Goal: Information Seeking & Learning: Learn about a topic

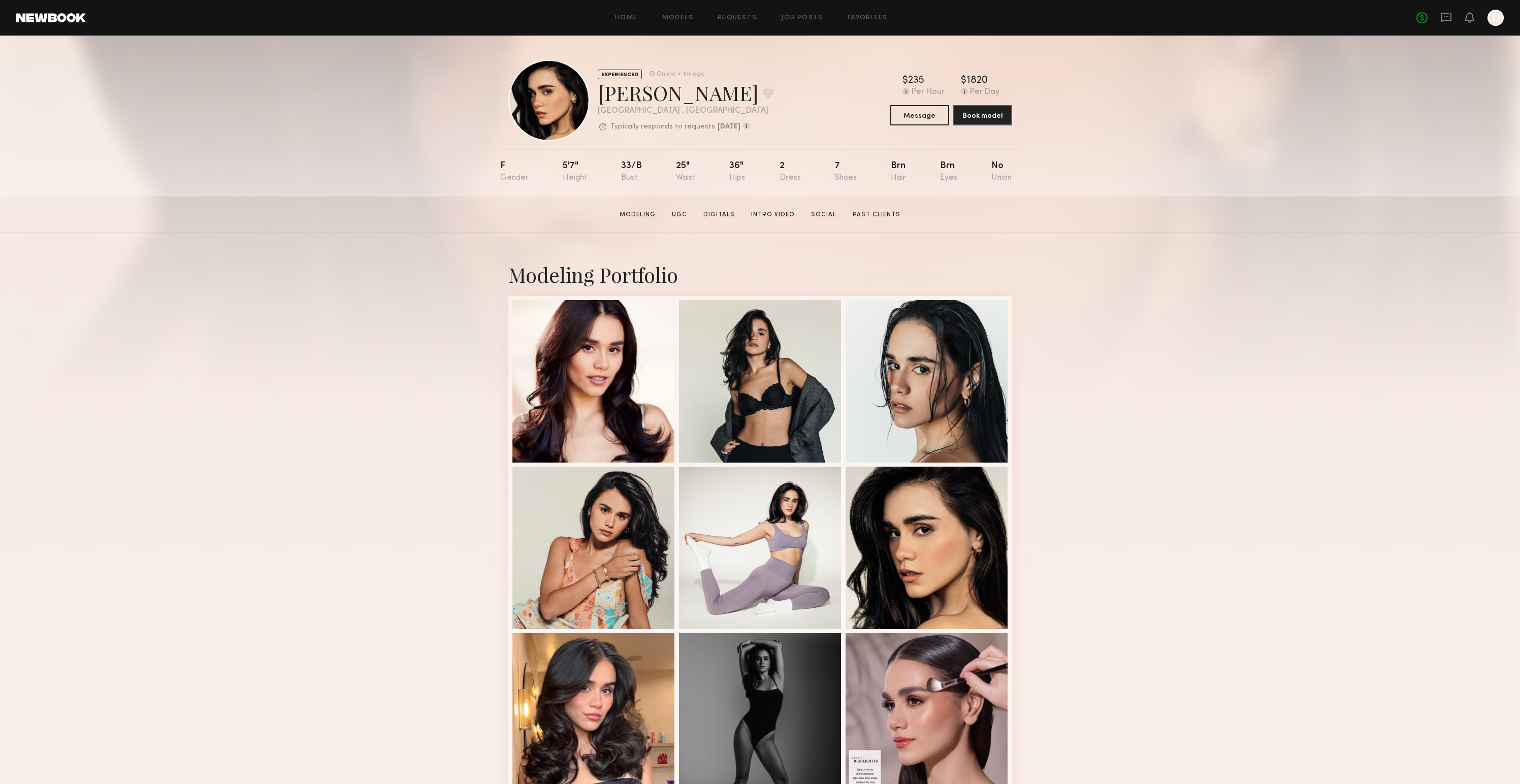
drag, startPoint x: 58, startPoint y: 16, endPoint x: 87, endPoint y: 12, distance: 29.3
click at [58, 16] on link at bounding box center [51, 17] width 70 height 9
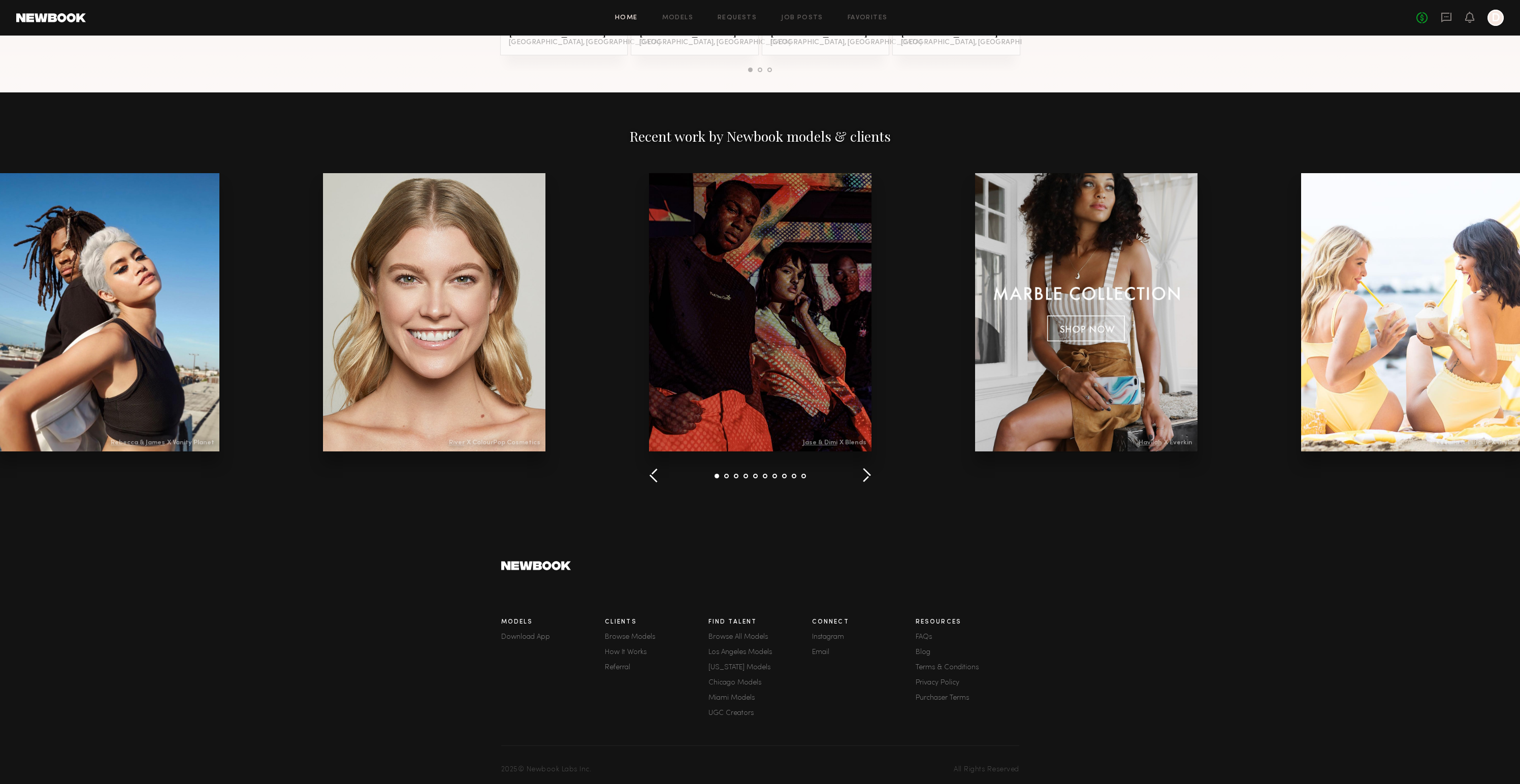
scroll to position [1063, 0]
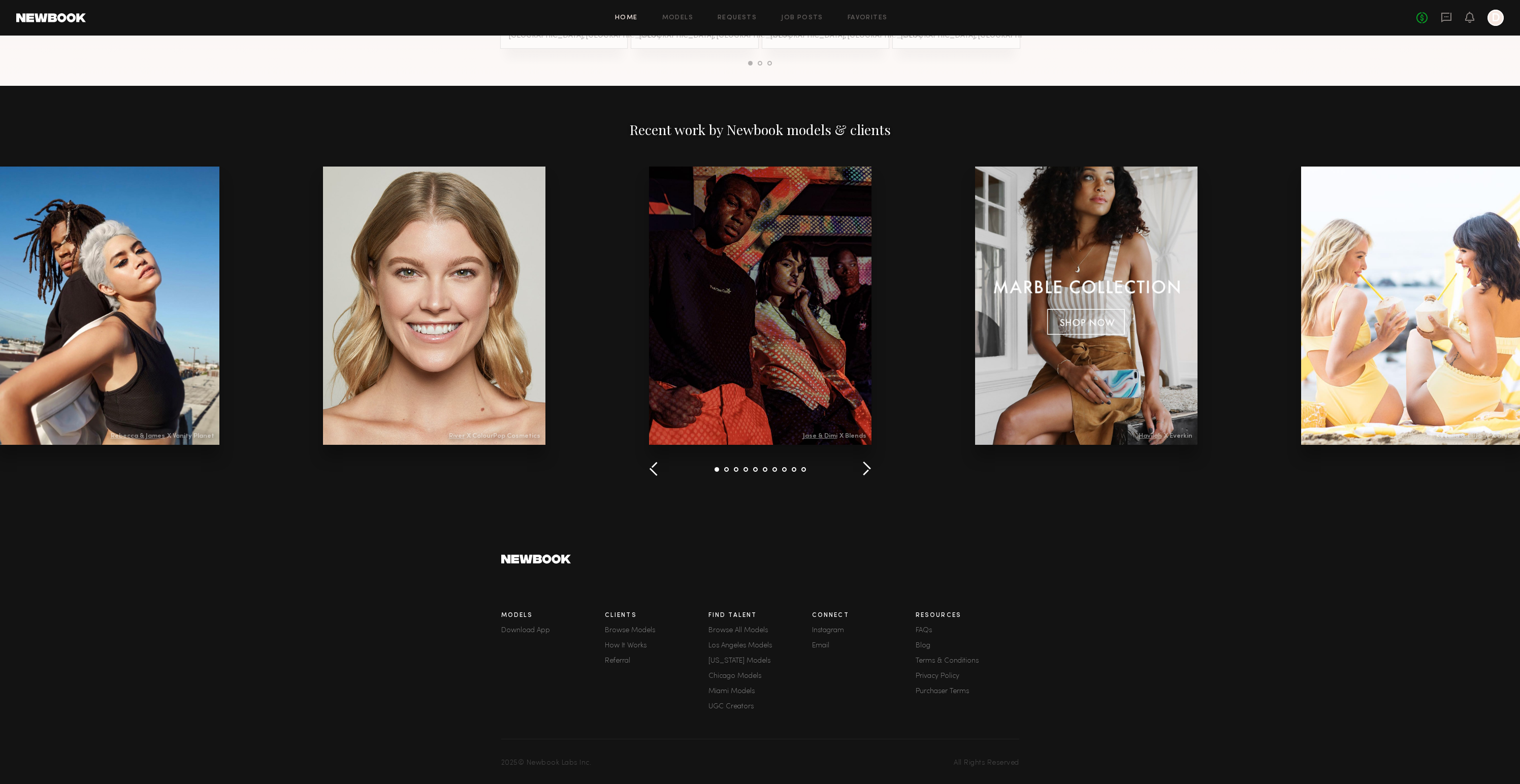
click at [925, 629] on link "FAQs" at bounding box center [968, 630] width 104 height 7
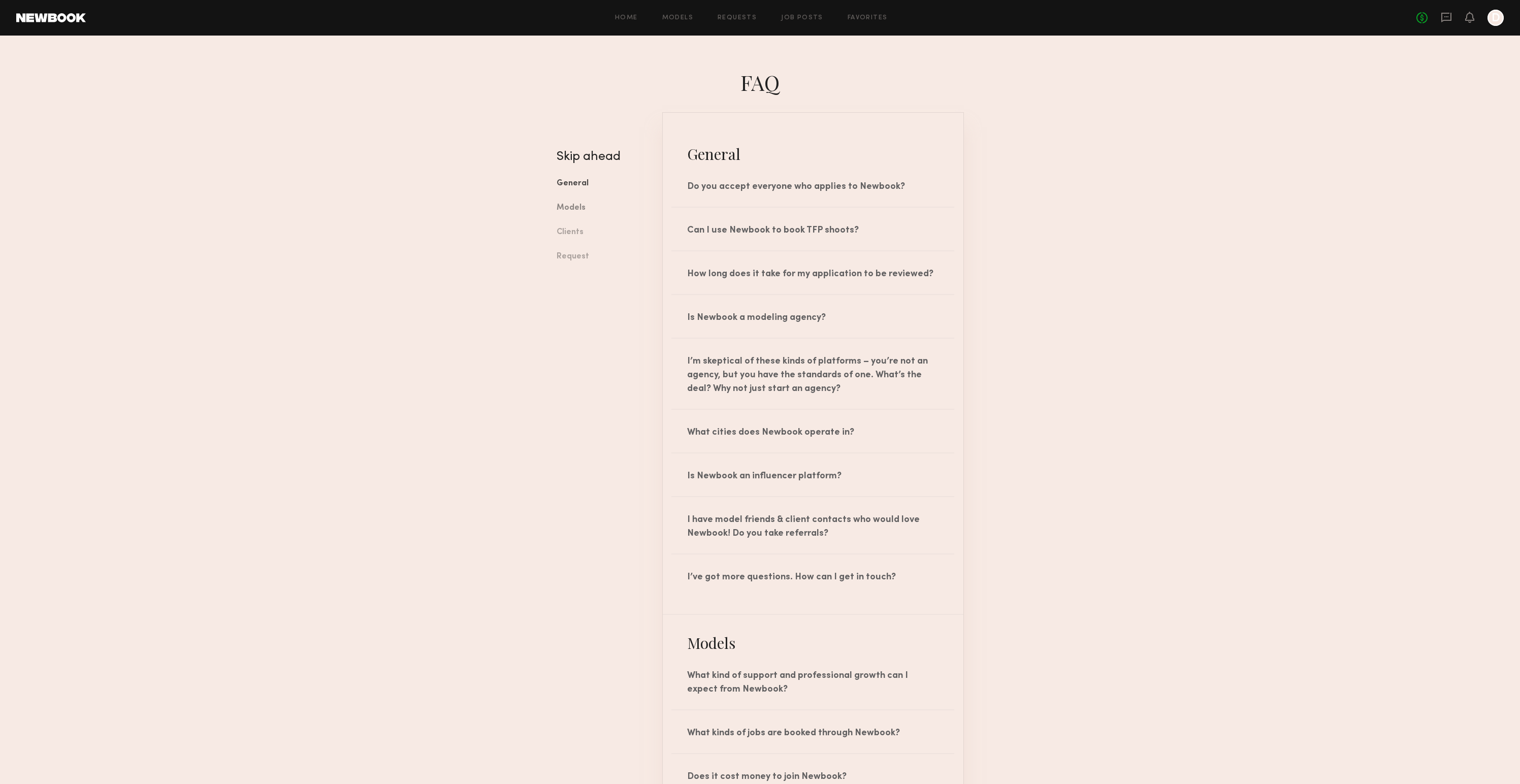
click at [585, 205] on link "Models" at bounding box center [601, 208] width 91 height 24
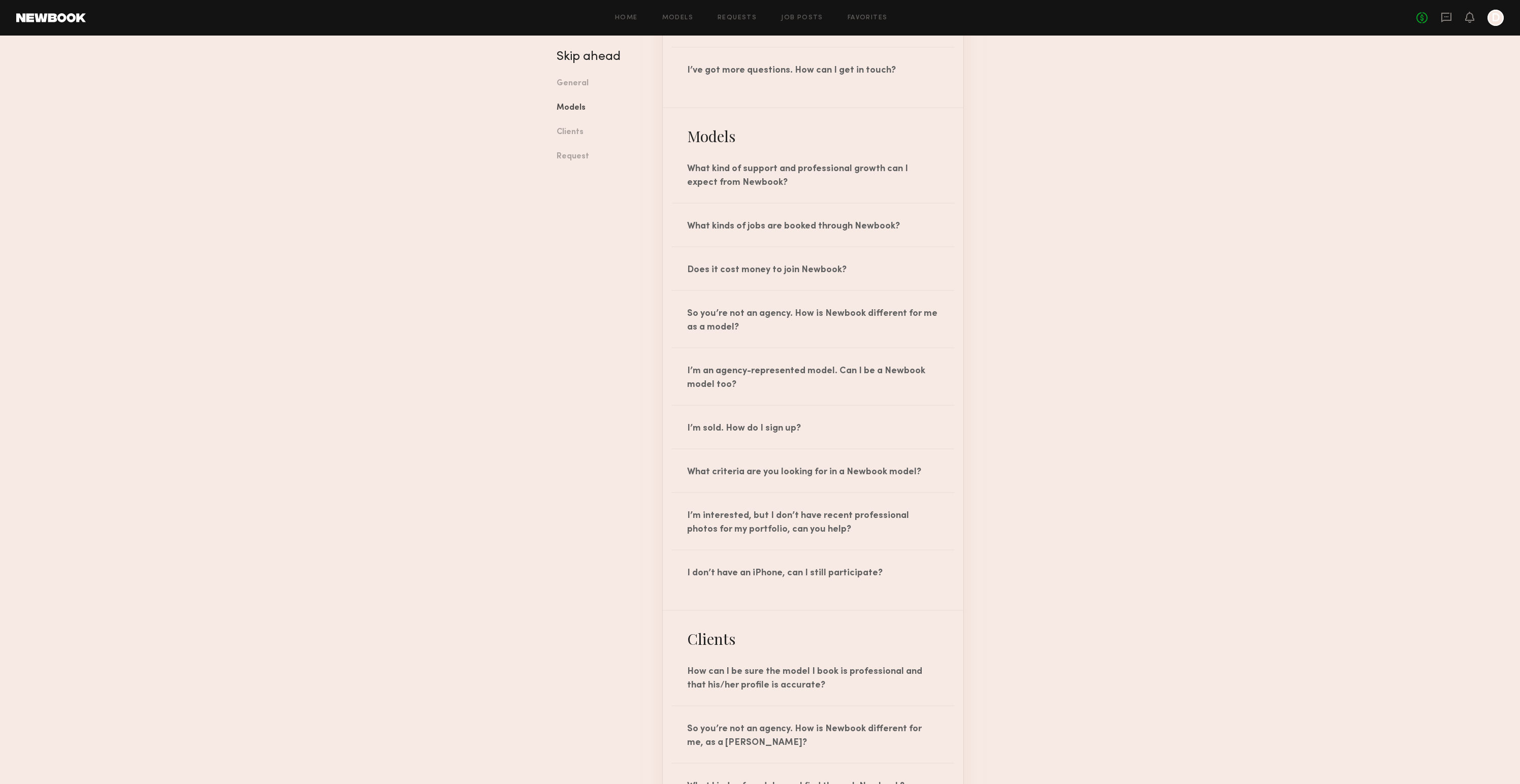
scroll to position [582, 0]
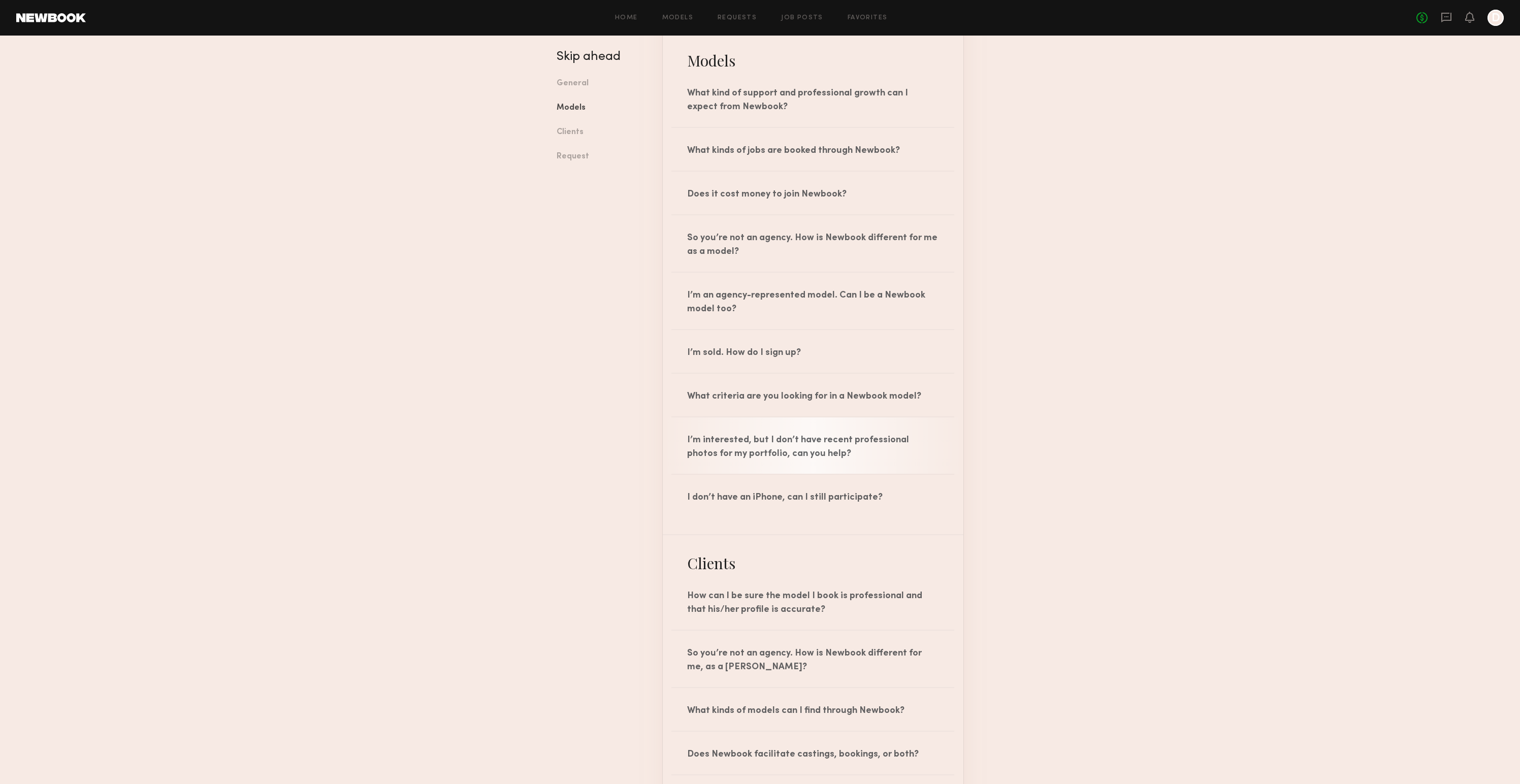
scroll to position [585, 0]
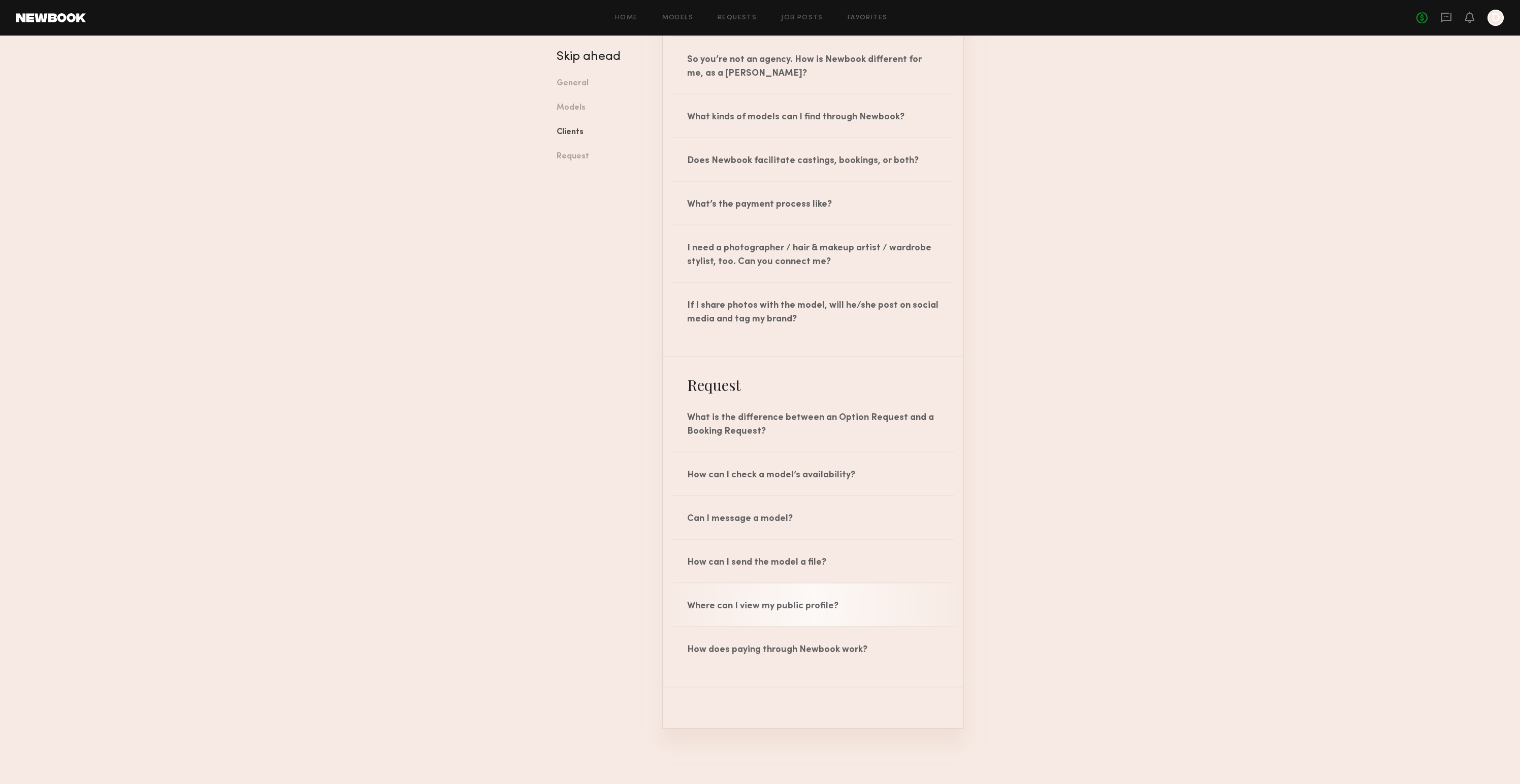
scroll to position [1158, 0]
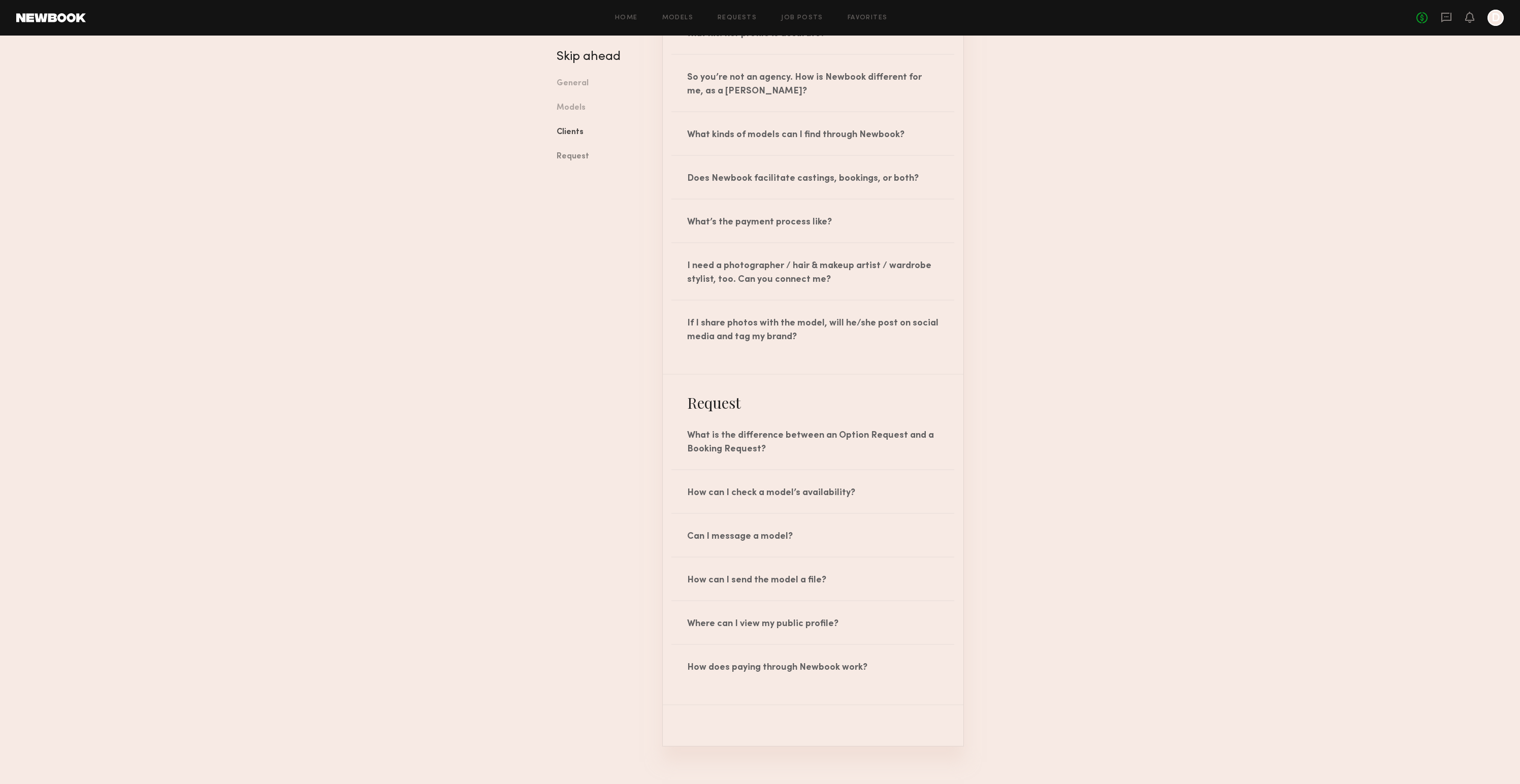
click at [576, 145] on link "Request" at bounding box center [601, 157] width 91 height 24
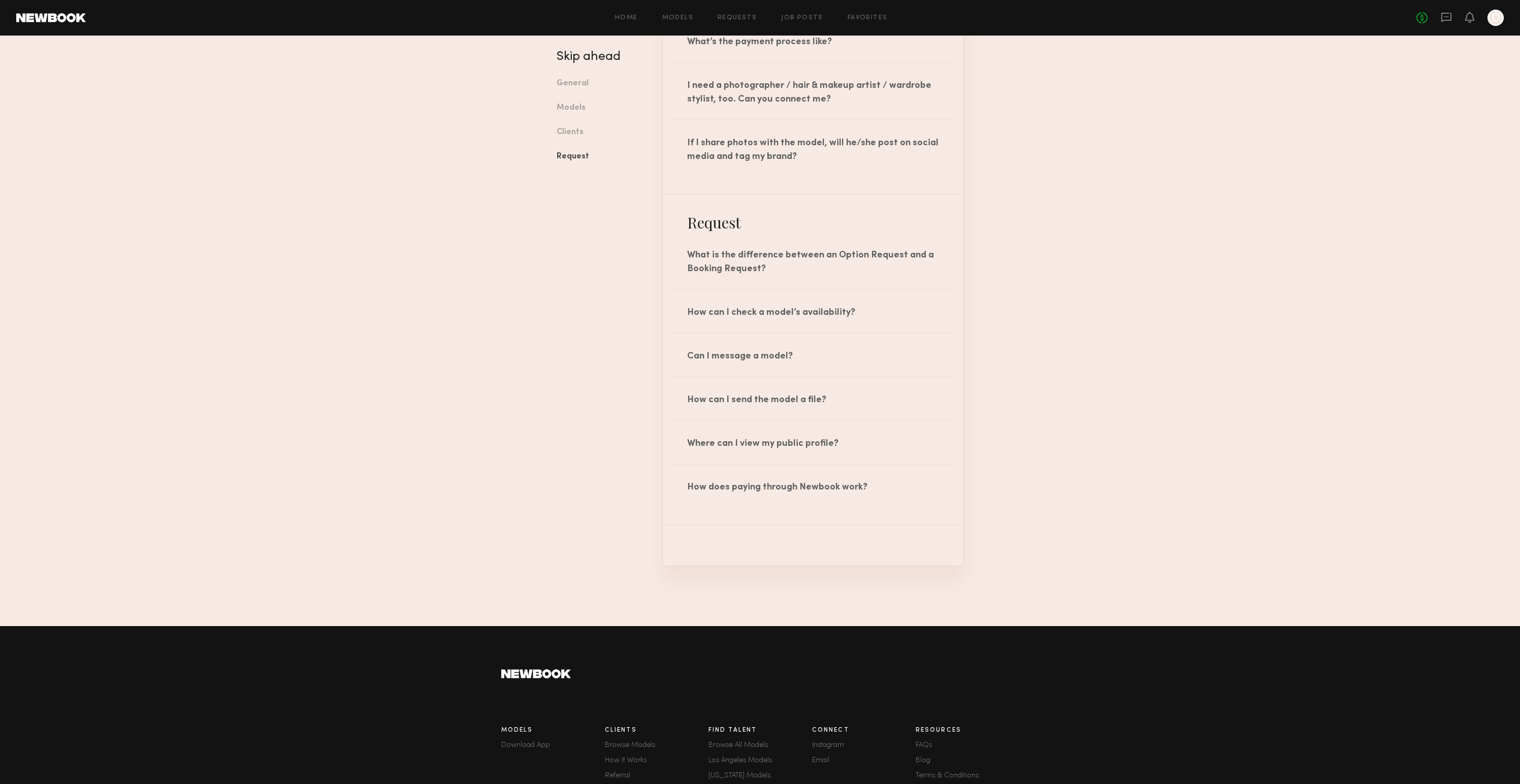
scroll to position [1454, 0]
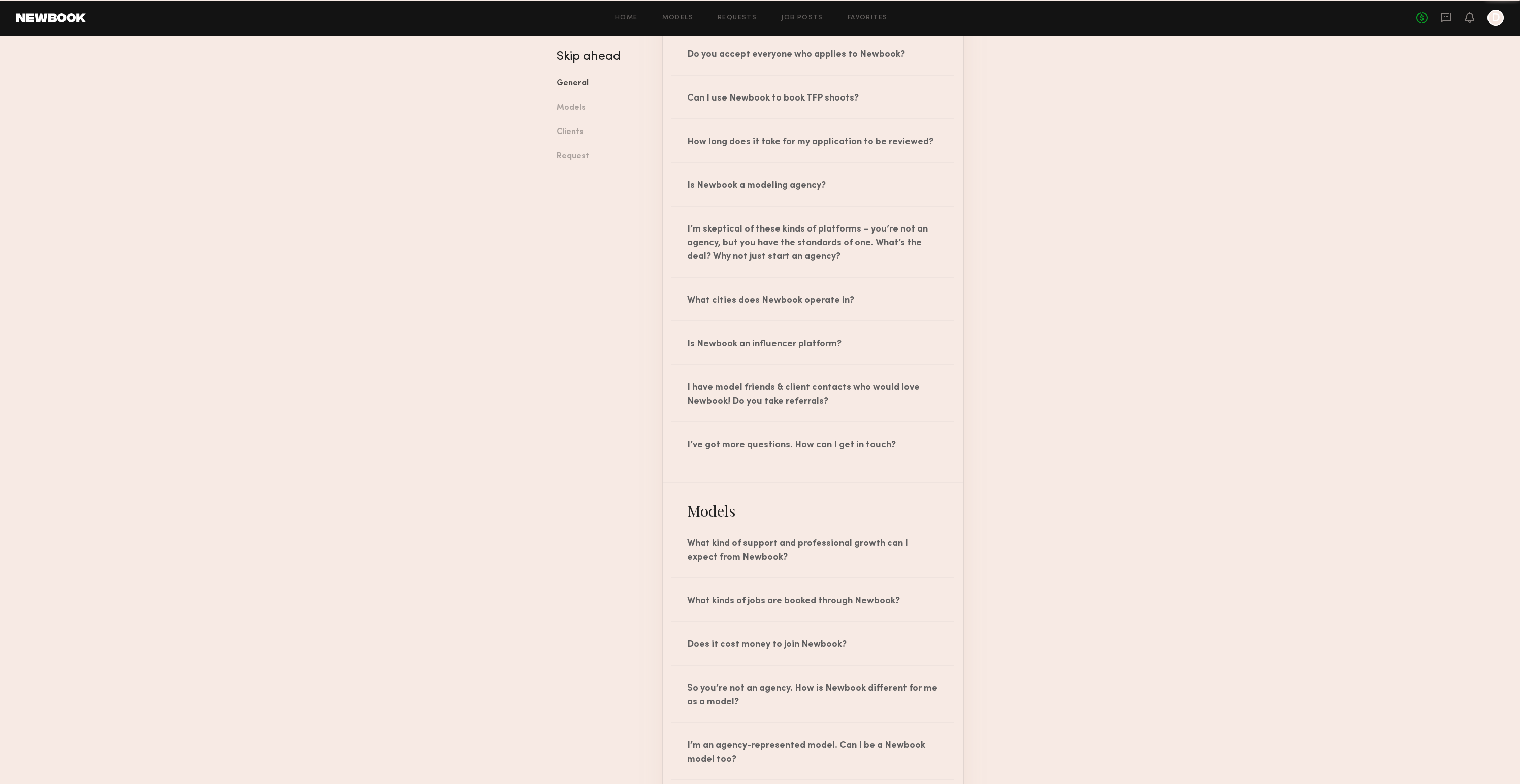
scroll to position [6, 0]
